Goal: Task Accomplishment & Management: Manage account settings

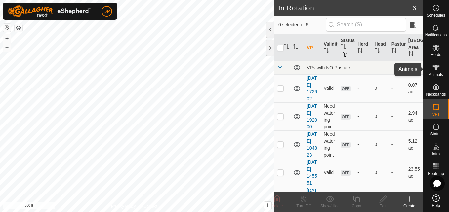
click at [437, 71] on es-animals-svg-icon at bounding box center [436, 67] width 12 height 11
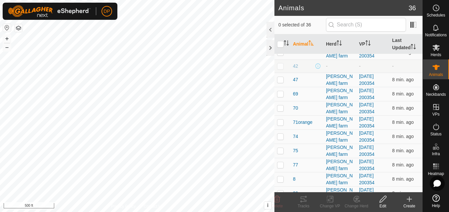
scroll to position [379, 0]
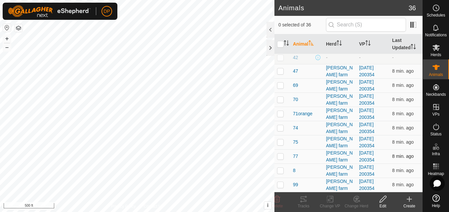
click at [281, 155] on p-checkbox at bounding box center [280, 156] width 7 height 5
click at [280, 157] on p-checkbox at bounding box center [280, 156] width 7 height 5
checkbox input "false"
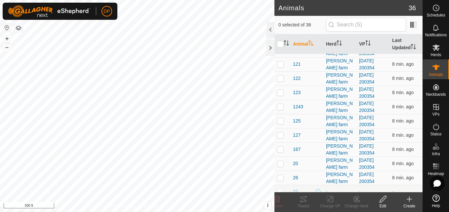
scroll to position [81, 0]
click at [280, 106] on p-checkbox at bounding box center [280, 107] width 7 height 5
checkbox input "true"
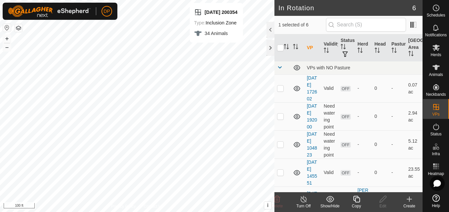
checkbox input "false"
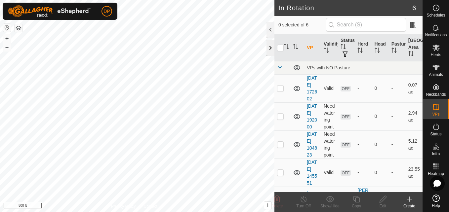
click at [268, 45] on div at bounding box center [270, 48] width 8 height 16
